Goal: Task Accomplishment & Management: Complete application form

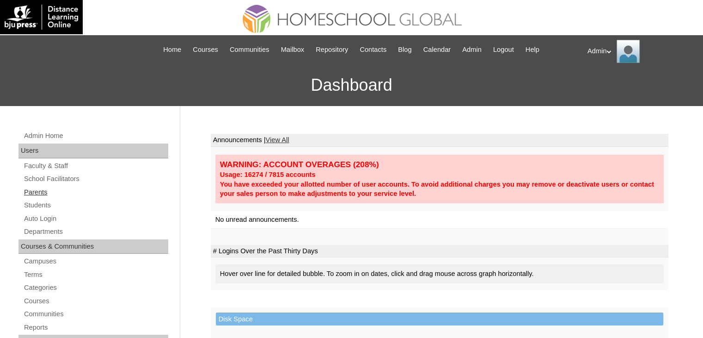
click at [42, 191] on link "Parents" at bounding box center [95, 192] width 145 height 12
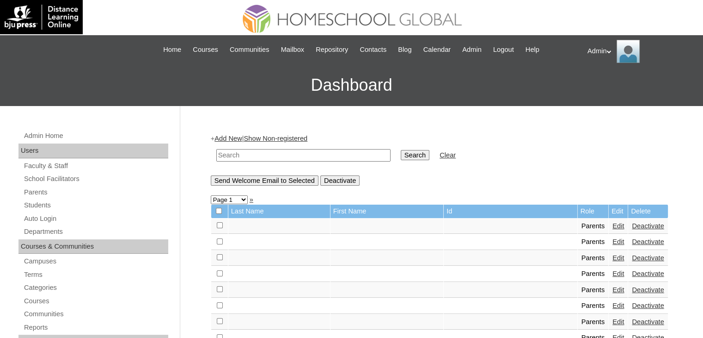
click at [256, 154] on input "text" at bounding box center [303, 155] width 174 height 12
type input "[PERSON_NAME]"
click at [401, 154] on input "Search" at bounding box center [415, 155] width 29 height 10
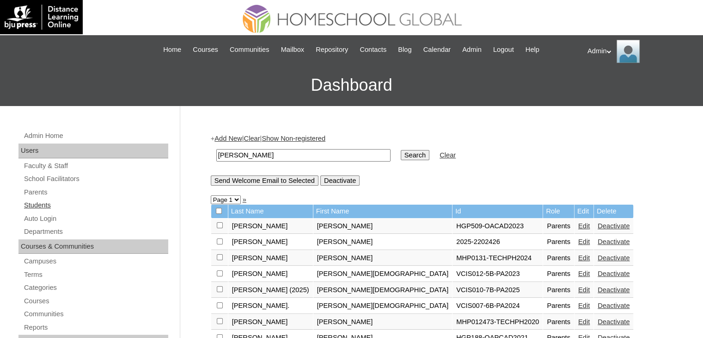
click at [32, 203] on link "Students" at bounding box center [95, 205] width 145 height 12
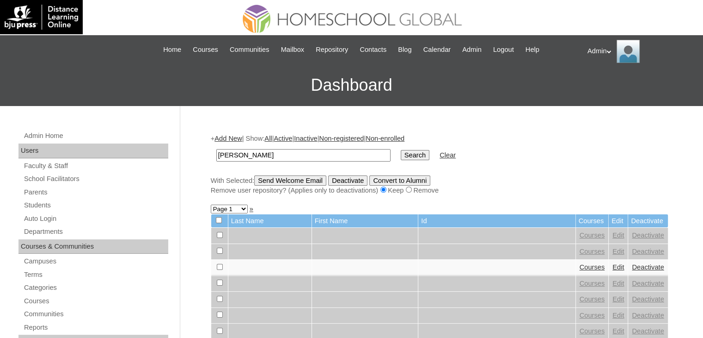
type input "amparo"
click at [401, 150] on input "Search" at bounding box center [415, 155] width 29 height 10
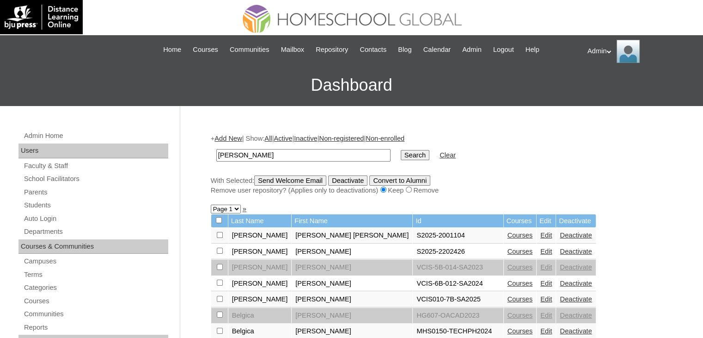
click at [508, 233] on link "Courses" at bounding box center [520, 234] width 25 height 7
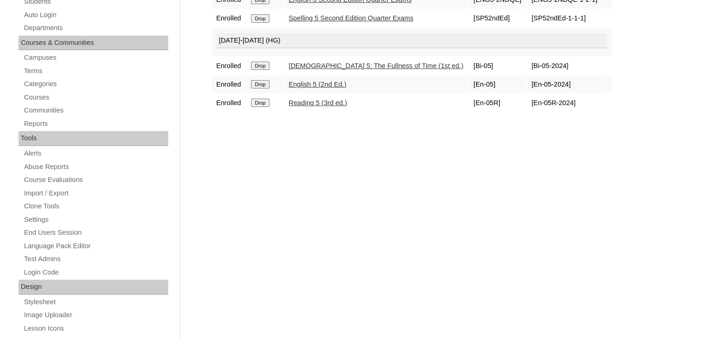
scroll to position [44, 0]
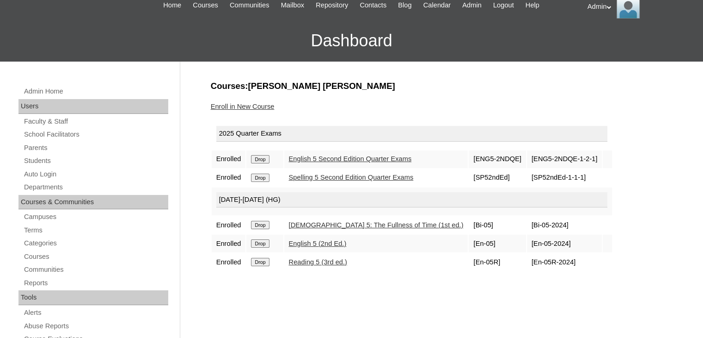
click at [258, 106] on link "Enroll in New Course" at bounding box center [243, 106] width 64 height 7
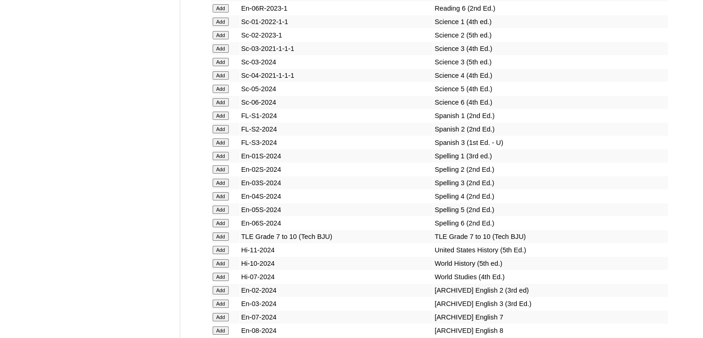
scroll to position [3530, 0]
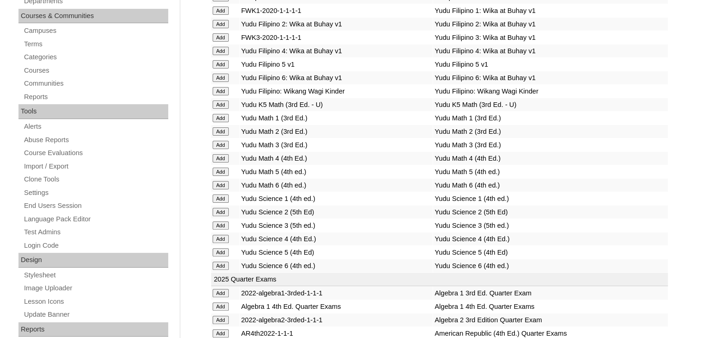
scroll to position [1247, 0]
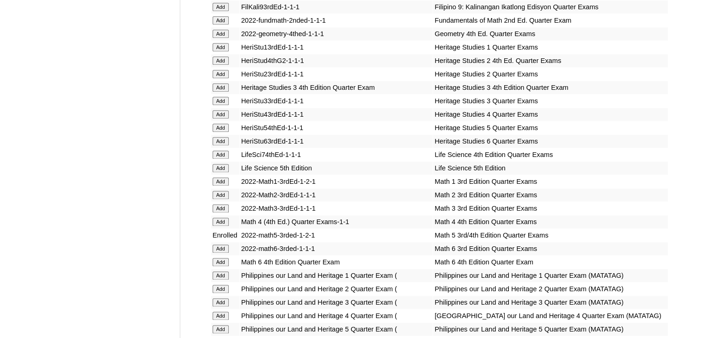
scroll to position [1537, 0]
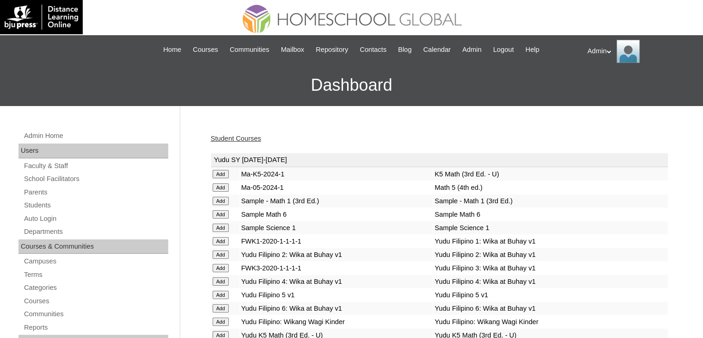
scroll to position [914, 0]
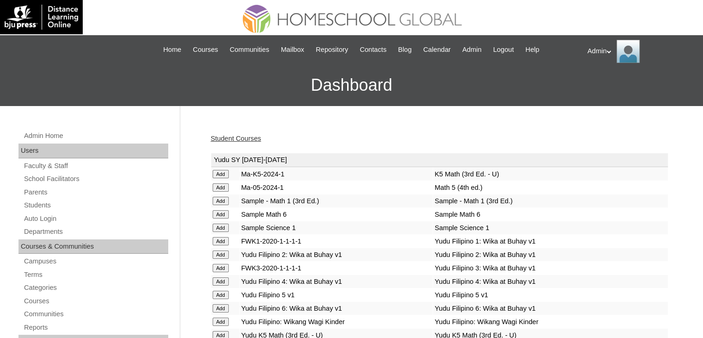
scroll to position [457, 0]
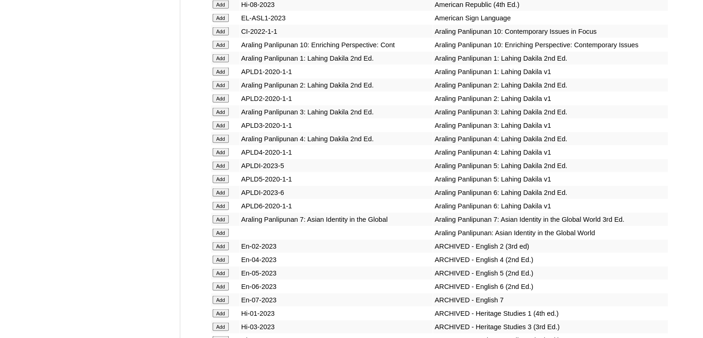
scroll to position [1885, 0]
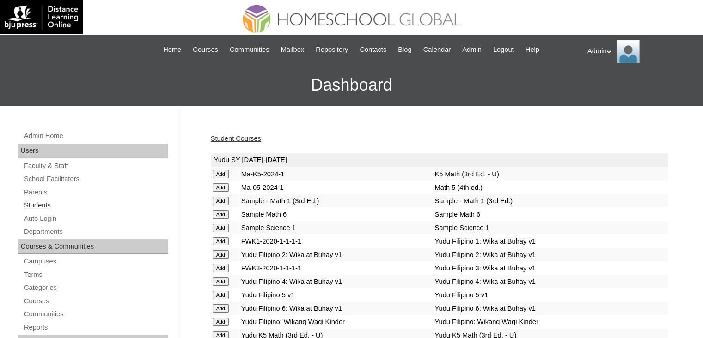
click at [43, 204] on link "Students" at bounding box center [95, 205] width 145 height 12
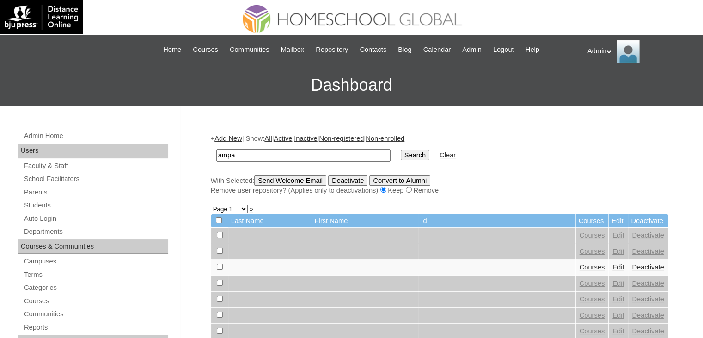
type input "[PERSON_NAME]"
click at [401, 157] on input "Search" at bounding box center [415, 155] width 29 height 10
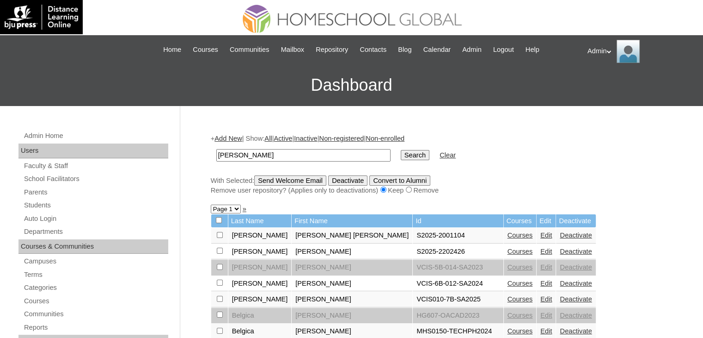
click at [508, 234] on link "Courses" at bounding box center [520, 234] width 25 height 7
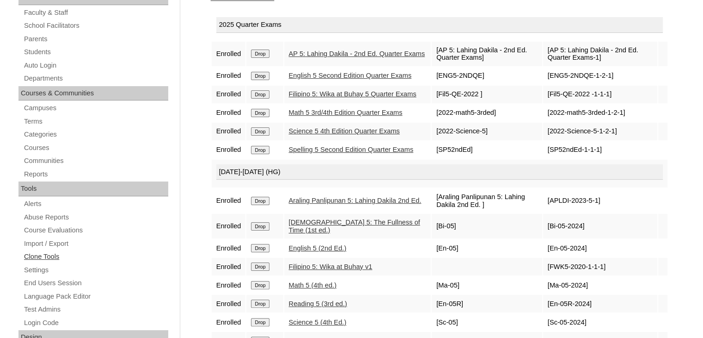
scroll to position [144, 0]
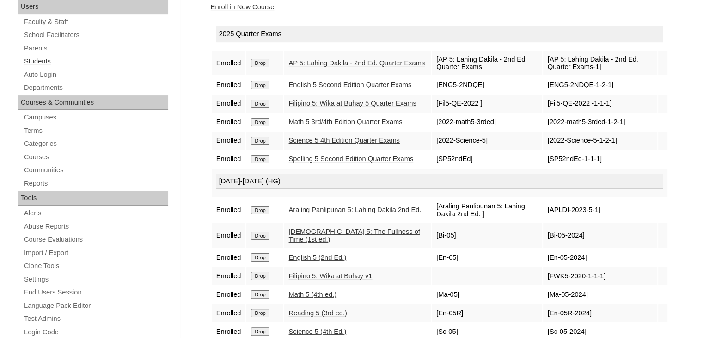
click at [50, 59] on link "Students" at bounding box center [95, 61] width 145 height 12
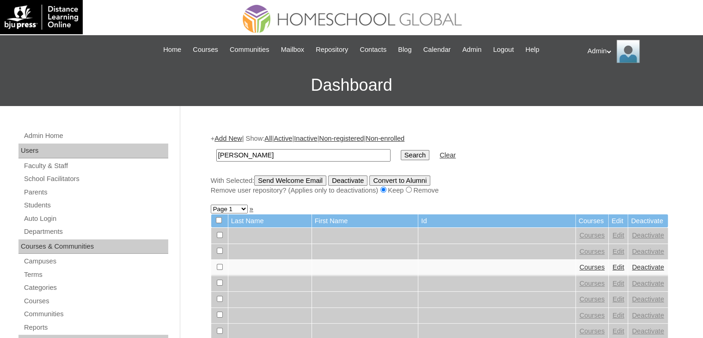
type input "amparo"
click at [401, 150] on input "Search" at bounding box center [415, 155] width 29 height 10
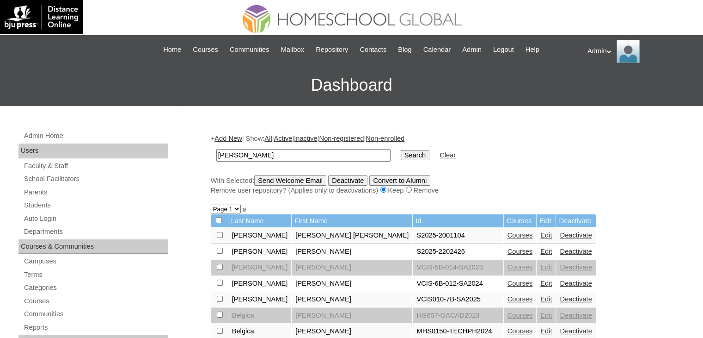
click at [508, 251] on link "Courses" at bounding box center [520, 250] width 25 height 7
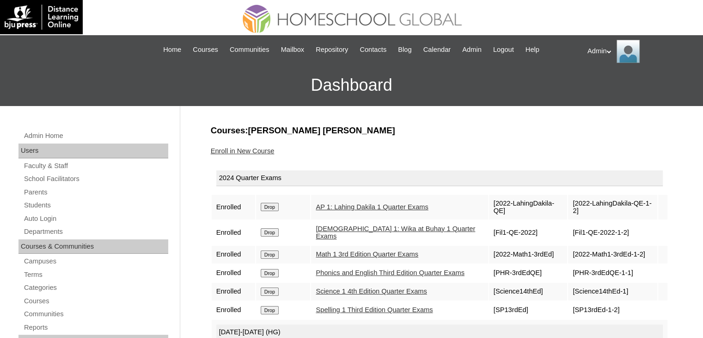
click at [263, 203] on input "Drop" at bounding box center [270, 207] width 18 height 8
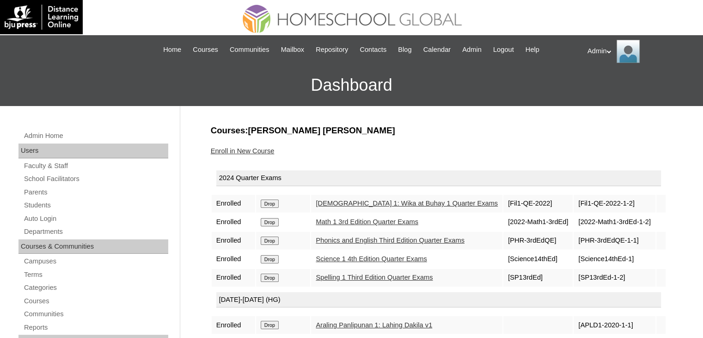
click at [263, 203] on input "Drop" at bounding box center [270, 203] width 18 height 8
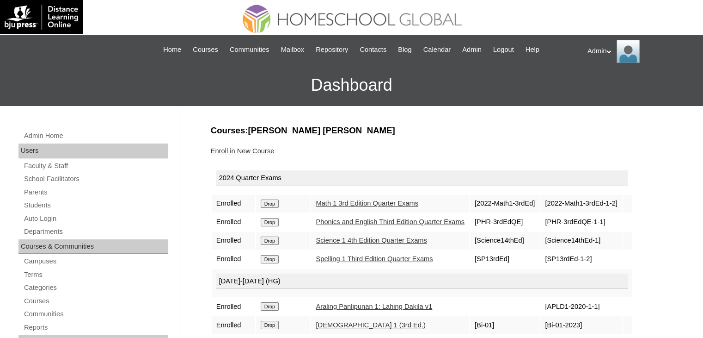
click at [263, 203] on input "Drop" at bounding box center [270, 203] width 18 height 8
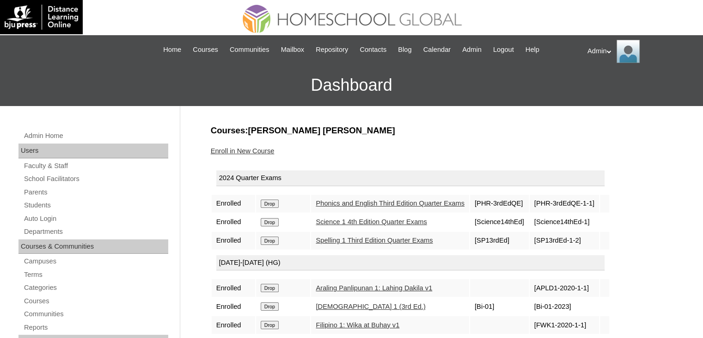
click at [263, 203] on input "Drop" at bounding box center [270, 203] width 18 height 8
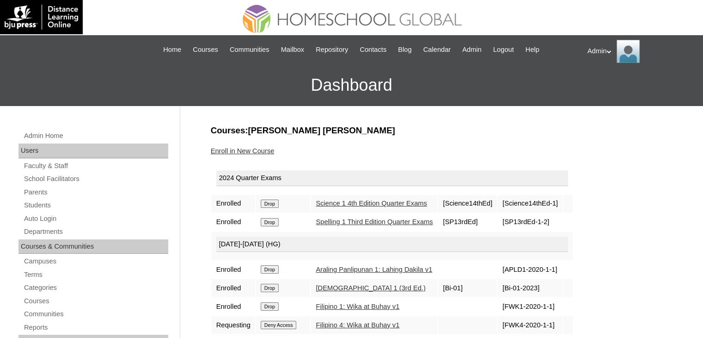
click at [263, 203] on input "Drop" at bounding box center [270, 203] width 18 height 8
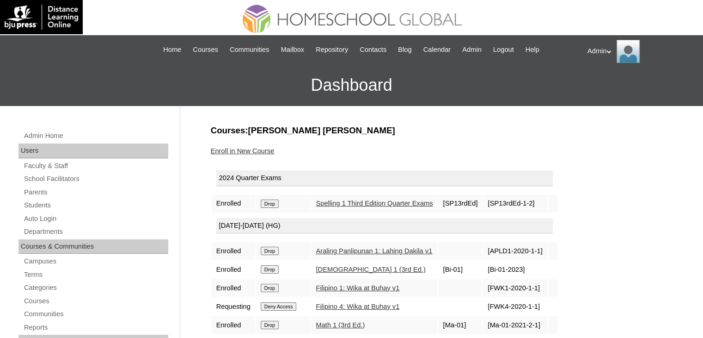
click at [263, 203] on input "Drop" at bounding box center [270, 203] width 18 height 8
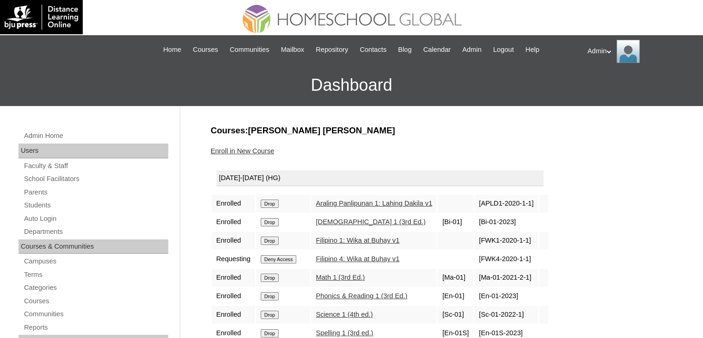
click at [267, 206] on input "Drop" at bounding box center [270, 203] width 18 height 8
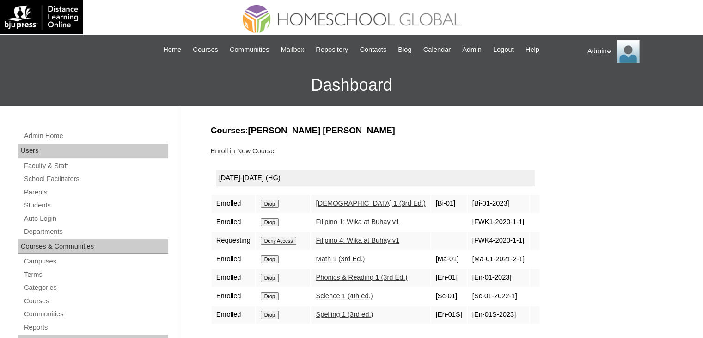
click at [271, 201] on input "Drop" at bounding box center [270, 203] width 18 height 8
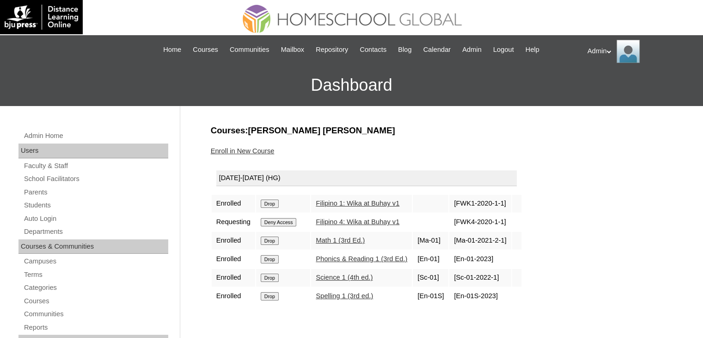
click at [271, 201] on input "Drop" at bounding box center [270, 203] width 18 height 8
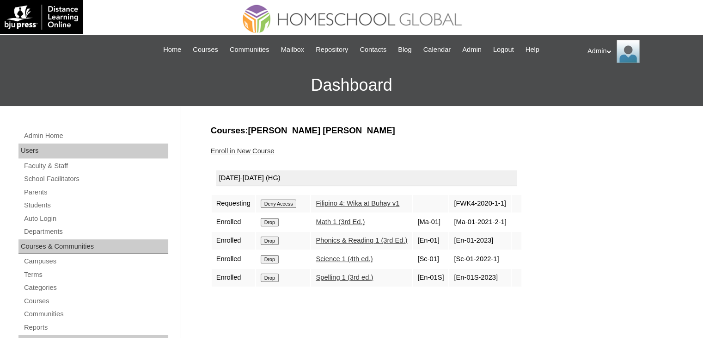
click at [271, 201] on input "Deny Access" at bounding box center [279, 203] width 36 height 8
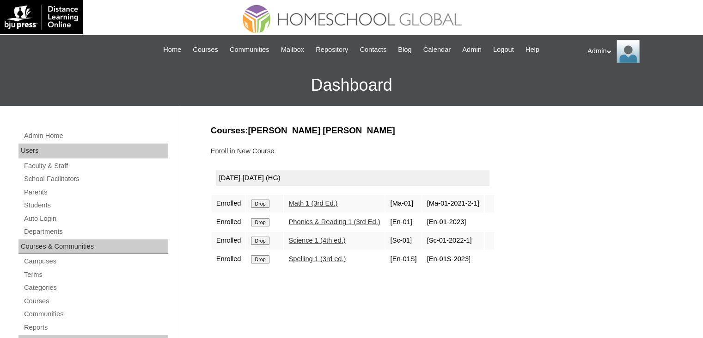
click at [269, 201] on input "Drop" at bounding box center [260, 203] width 18 height 8
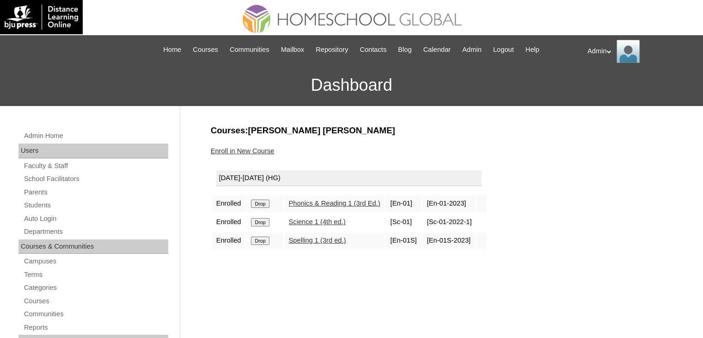
click at [261, 202] on input "Drop" at bounding box center [260, 203] width 18 height 8
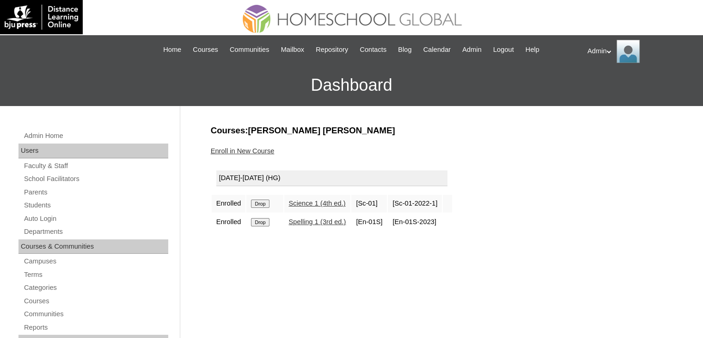
click at [261, 202] on input "Drop" at bounding box center [260, 203] width 18 height 8
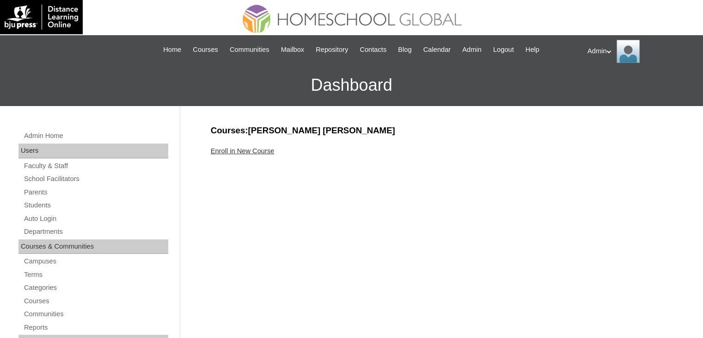
click at [254, 150] on link "Enroll in New Course" at bounding box center [243, 150] width 64 height 7
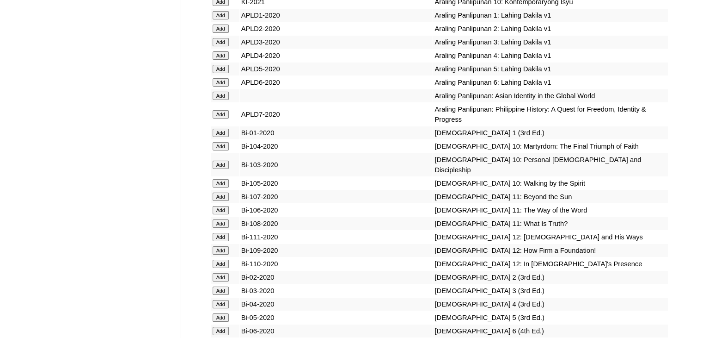
scroll to position [2071, 0]
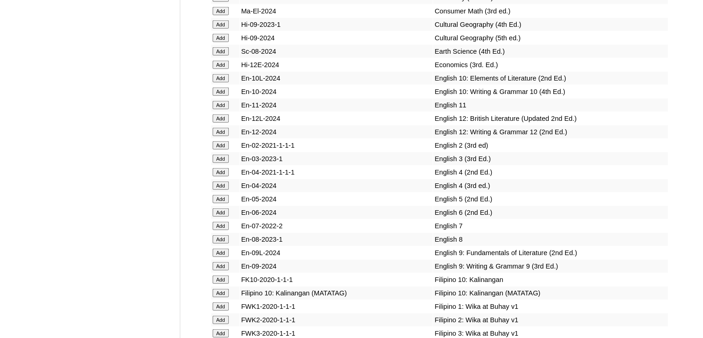
scroll to position [624, 0]
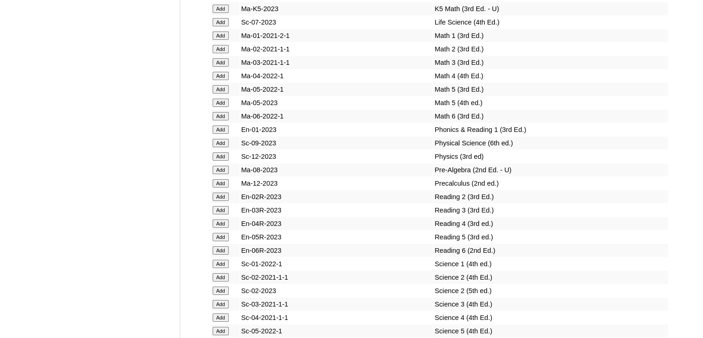
scroll to position [3323, 0]
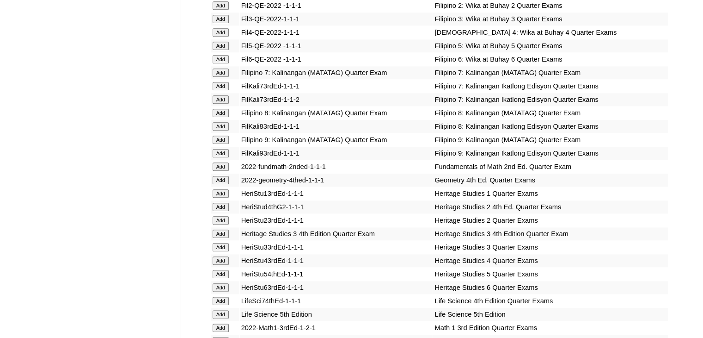
scroll to position [1207, 0]
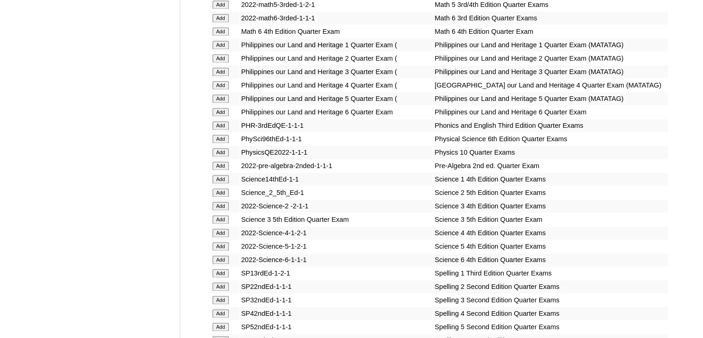
scroll to position [1440, 0]
